Goal: Find specific page/section: Find specific page/section

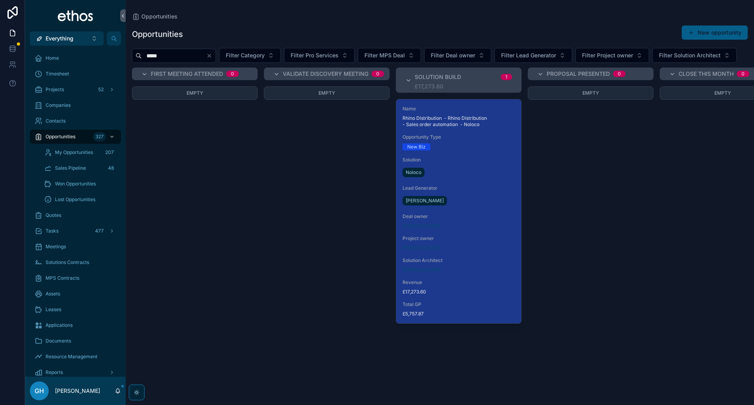
click at [487, 191] on span "Lead Generator" at bounding box center [458, 188] width 112 height 6
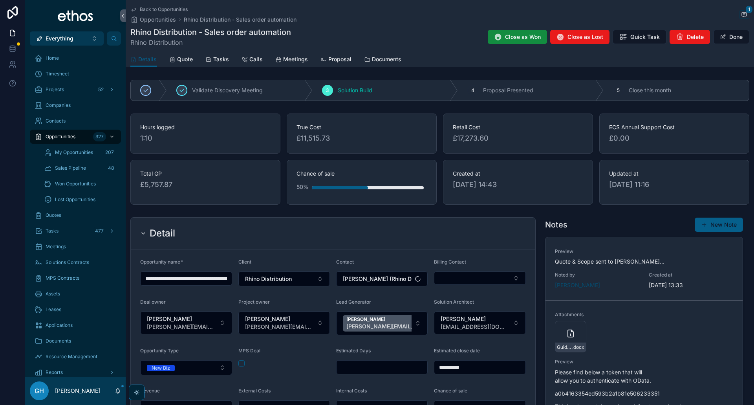
click at [178, 58] on span "Quote" at bounding box center [185, 59] width 16 height 8
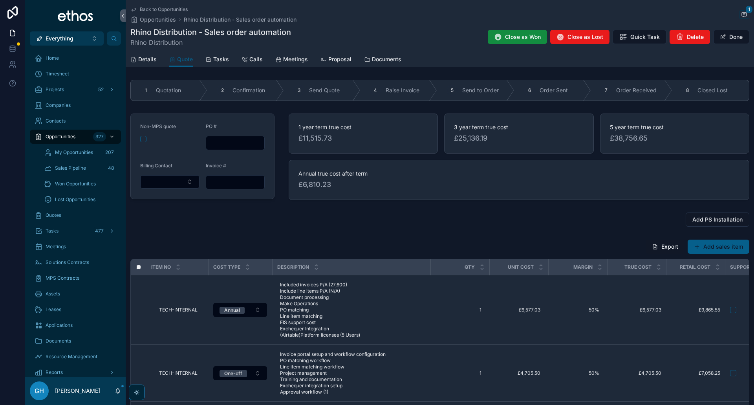
scroll to position [39, 0]
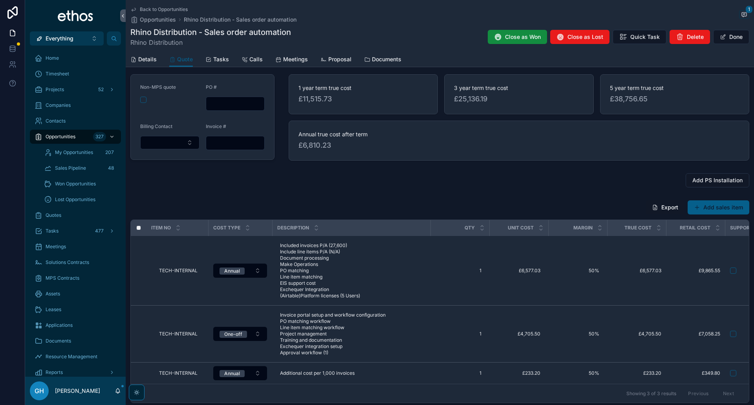
click at [147, 16] on span "Opportunities" at bounding box center [158, 20] width 36 height 8
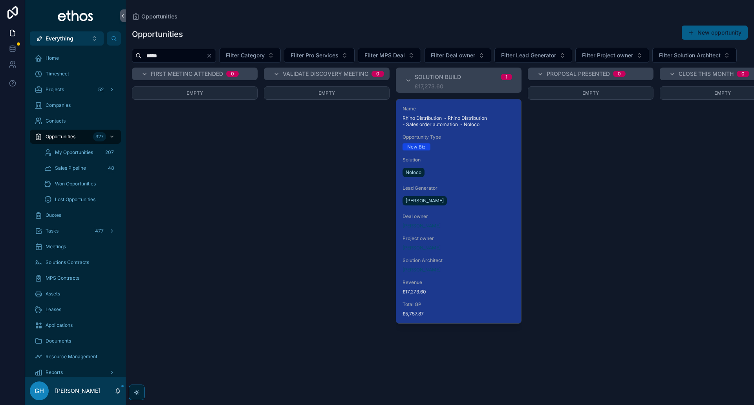
click at [212, 54] on icon "Clear" at bounding box center [209, 56] width 6 height 6
click at [189, 58] on input "scrollable content" at bounding box center [174, 55] width 64 height 11
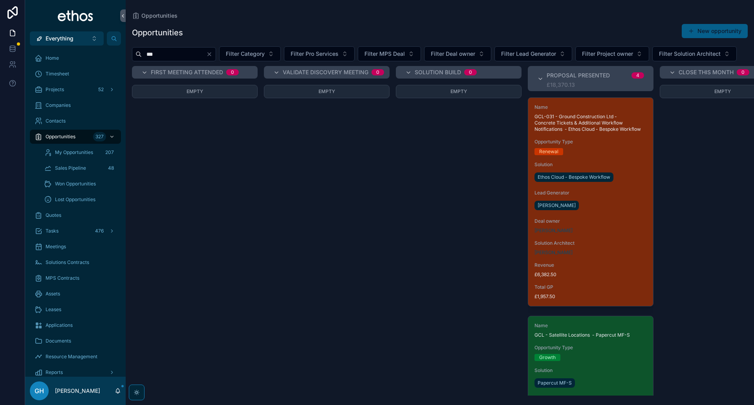
type input "***"
click at [595, 155] on div "Renewal" at bounding box center [590, 151] width 112 height 7
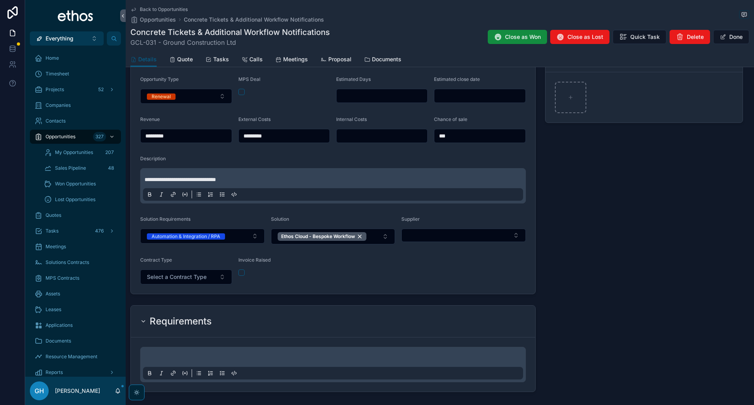
scroll to position [312, 0]
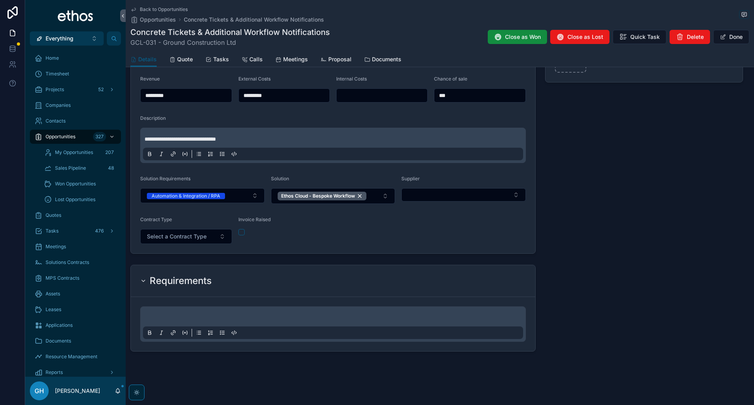
drag, startPoint x: 305, startPoint y: 318, endPoint x: 308, endPoint y: 323, distance: 6.5
click at [305, 318] on p "scrollable content" at bounding box center [334, 318] width 380 height 8
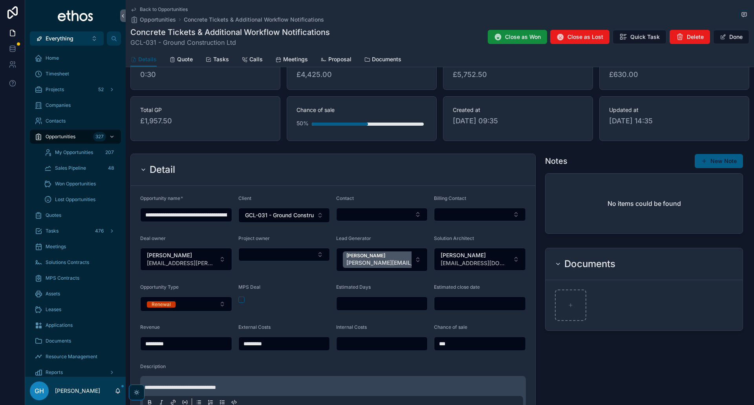
scroll to position [0, 0]
